Goal: Download file/media

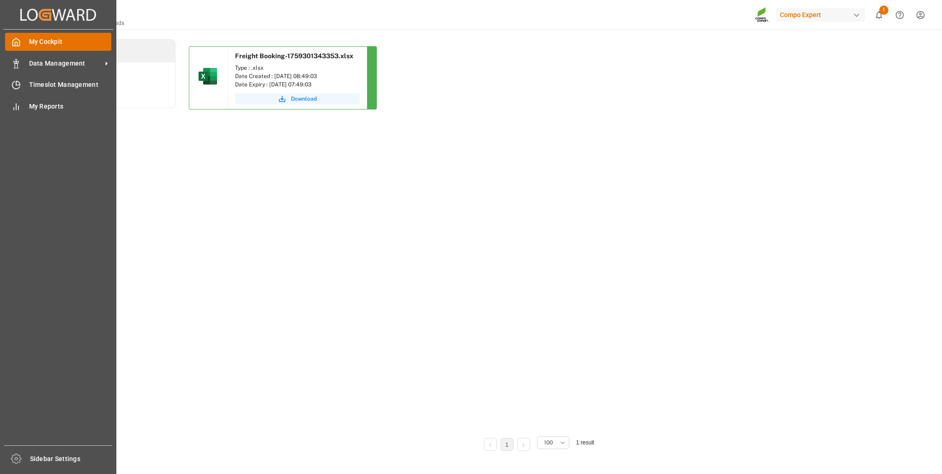
click at [44, 45] on span "My Cockpit" at bounding box center [70, 42] width 83 height 10
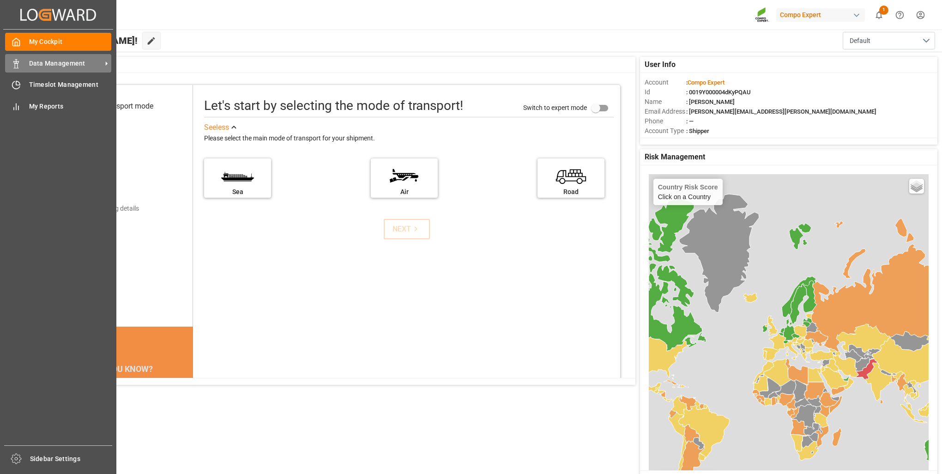
click at [26, 62] on div "Data Management Data Management" at bounding box center [58, 63] width 106 height 18
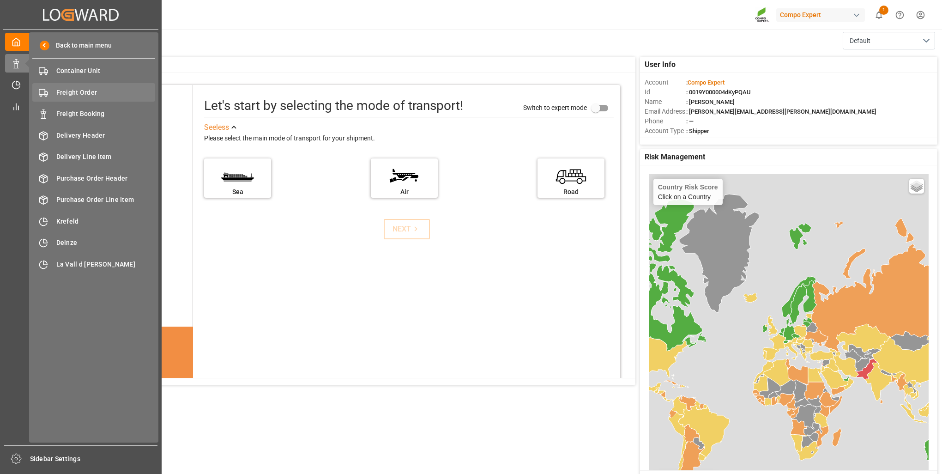
click at [78, 94] on span "Freight Order" at bounding box center [105, 93] width 99 height 10
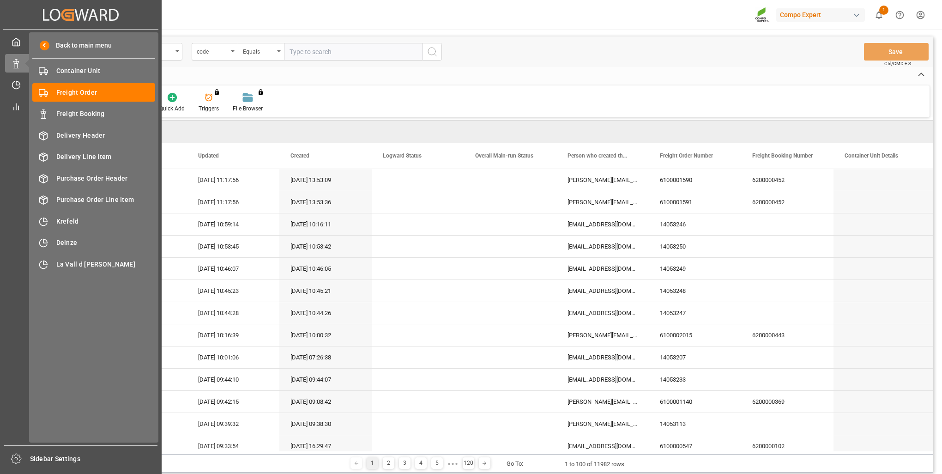
click at [18, 66] on icon at bounding box center [27, 63] width 19 height 19
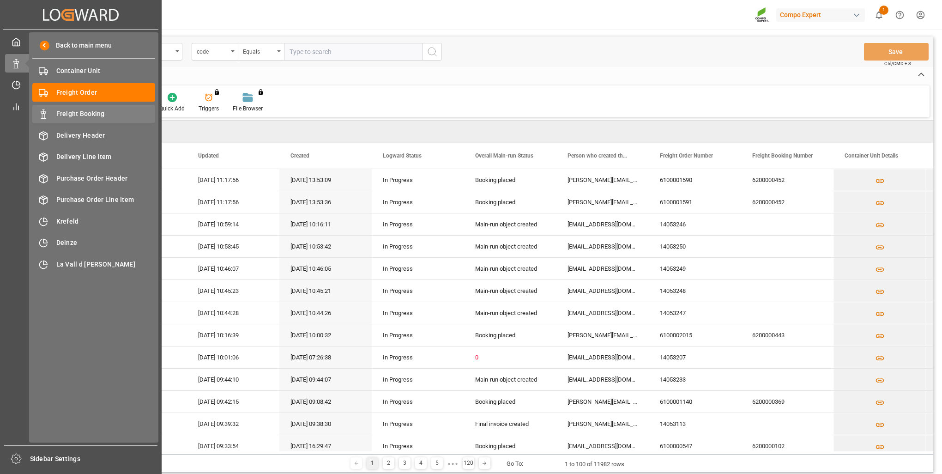
click at [90, 115] on span "Freight Booking" at bounding box center [105, 114] width 99 height 10
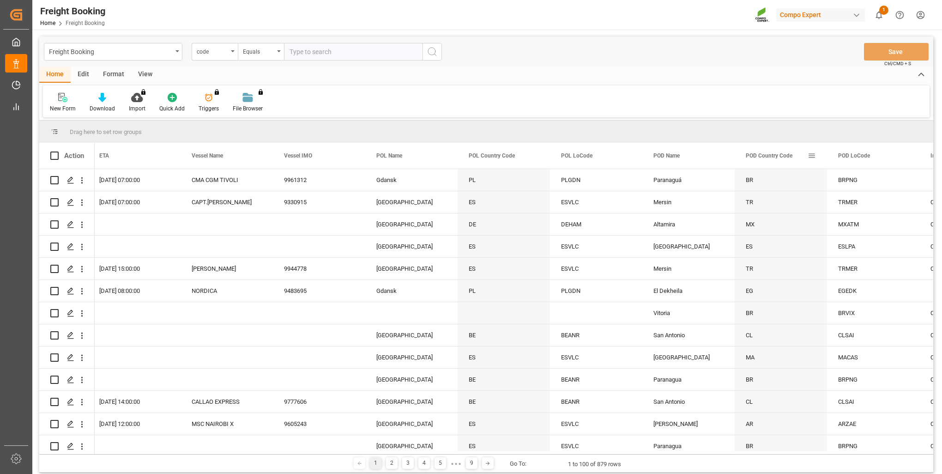
click at [771, 157] on span "POD Country Code" at bounding box center [769, 155] width 47 height 6
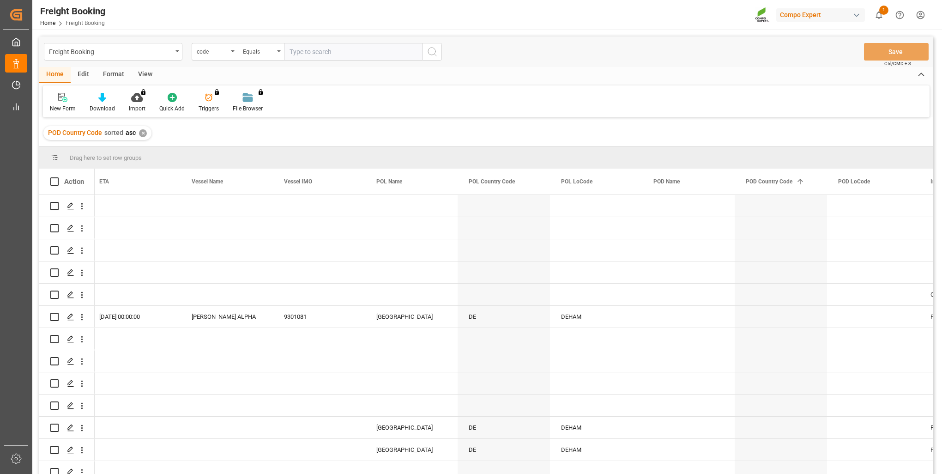
click at [144, 134] on div "✕" at bounding box center [143, 133] width 8 height 8
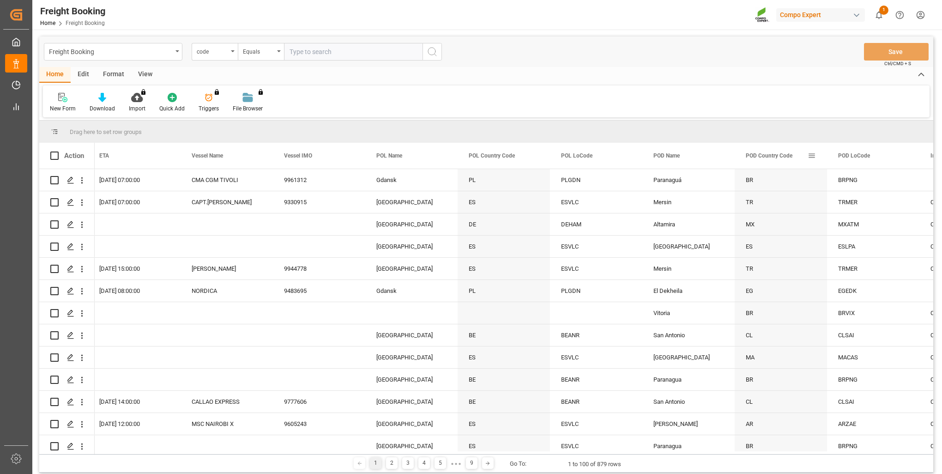
click at [811, 158] on span at bounding box center [812, 155] width 8 height 8
click at [865, 158] on span "filter" at bounding box center [863, 157] width 8 height 8
type input "CA"
click at [871, 235] on button "Apply" at bounding box center [865, 233] width 17 height 9
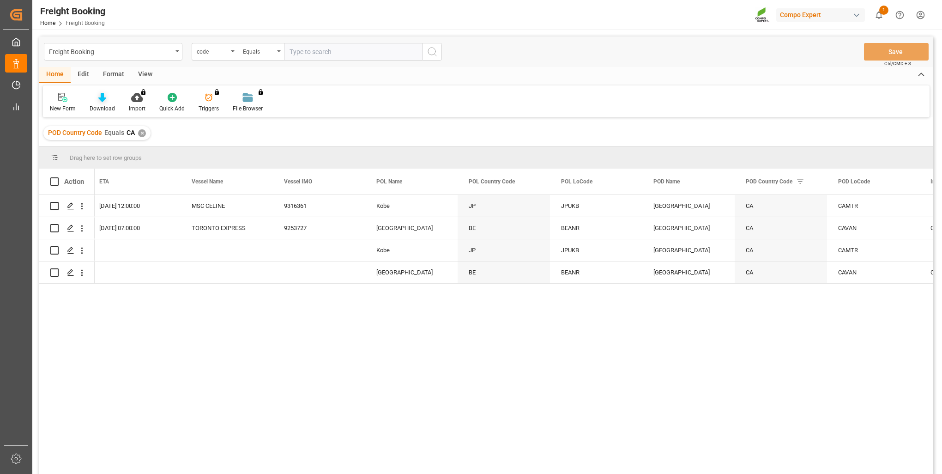
click at [100, 108] on div "Download" at bounding box center [102, 108] width 25 height 8
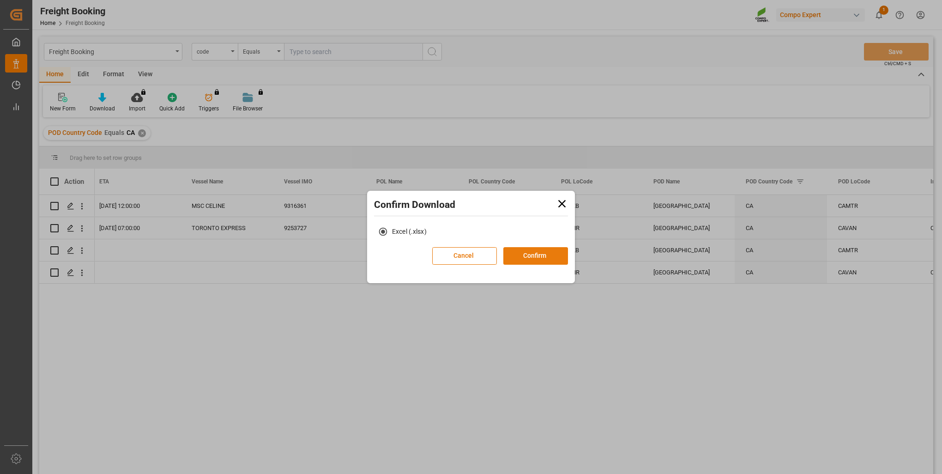
click at [539, 256] on button "Confirm" at bounding box center [535, 256] width 65 height 18
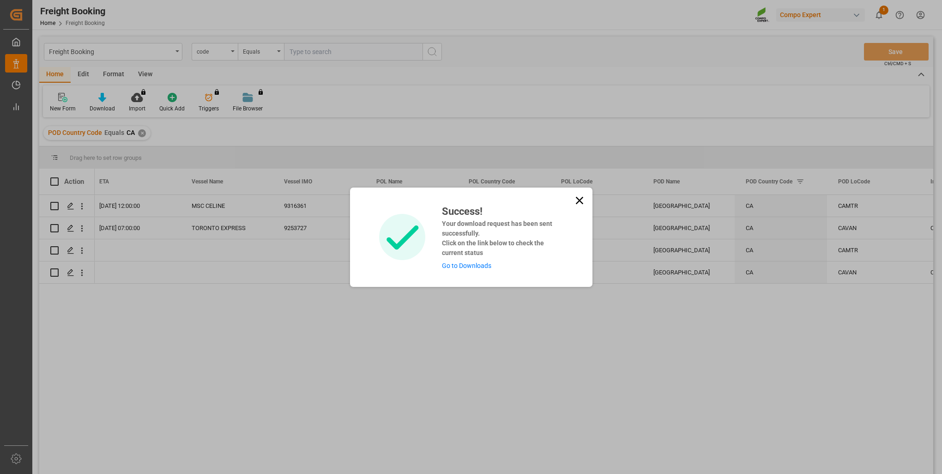
click at [459, 266] on link "Go to Downloads" at bounding box center [466, 265] width 49 height 7
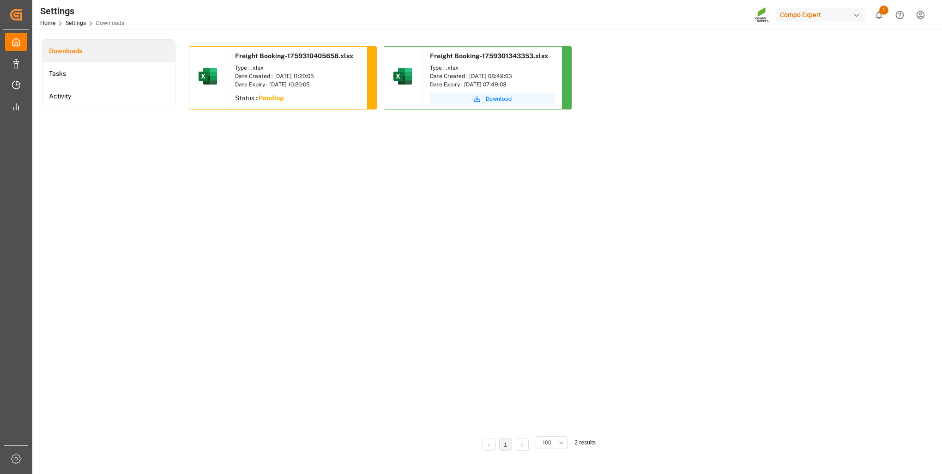
click at [259, 59] on span "Freight Booking-1759310405658.xlsx" at bounding box center [294, 55] width 118 height 7
click at [287, 103] on div "Status : Pending" at bounding box center [297, 99] width 139 height 17
click at [271, 100] on sapn "Pending" at bounding box center [271, 97] width 25 height 7
click at [273, 99] on sapn "Pending" at bounding box center [271, 97] width 25 height 7
click at [283, 52] on span "Freight Booking-1759310405658.xlsx" at bounding box center [294, 55] width 118 height 7
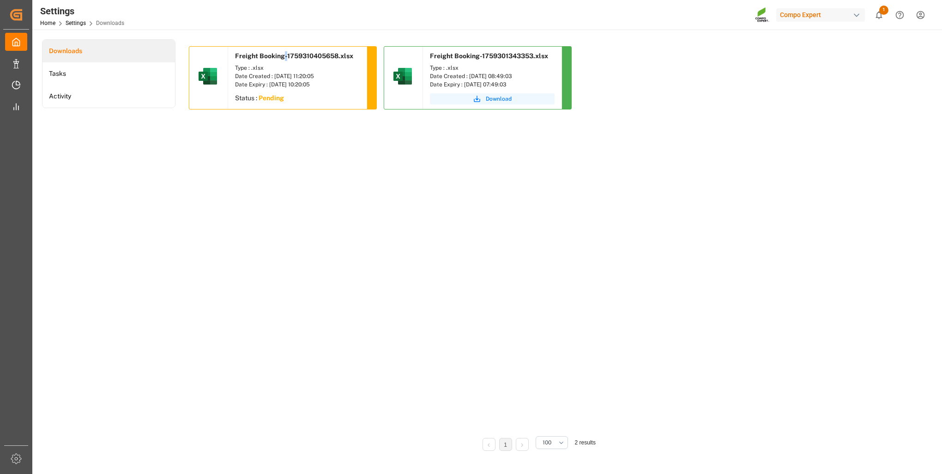
click at [283, 52] on span "Freight Booking-1759310405658.xlsx" at bounding box center [294, 55] width 118 height 7
drag, startPoint x: 283, startPoint y: 52, endPoint x: 320, endPoint y: 87, distance: 50.9
click at [320, 87] on div "Date Expiry : [DATE] 10:20:05" at bounding box center [297, 84] width 125 height 8
drag, startPoint x: 514, startPoint y: 75, endPoint x: 408, endPoint y: 89, distance: 107.1
click at [408, 89] on div at bounding box center [403, 78] width 39 height 62
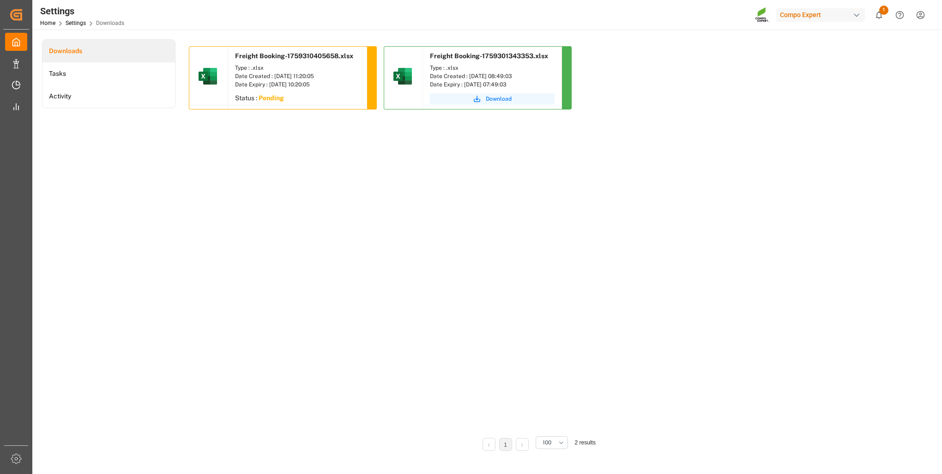
click at [360, 97] on div "Status : Pending" at bounding box center [297, 99] width 139 height 17
click at [78, 74] on li "Tasks" at bounding box center [108, 73] width 133 height 23
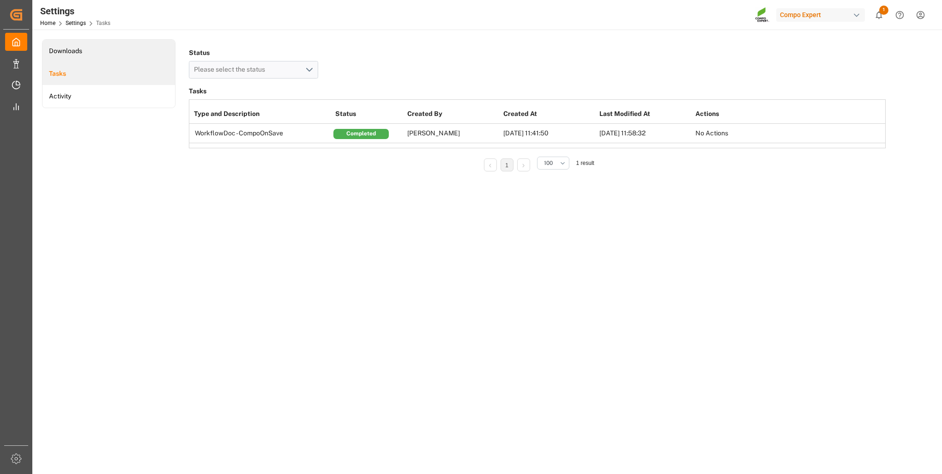
click at [81, 55] on li "Downloads" at bounding box center [108, 51] width 133 height 23
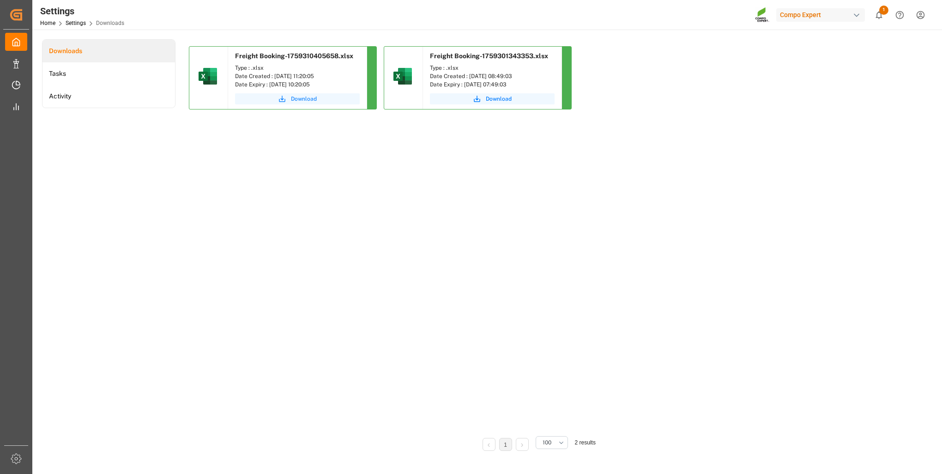
click at [273, 96] on button "Download" at bounding box center [297, 98] width 125 height 11
